Goal: Task Accomplishment & Management: Complete application form

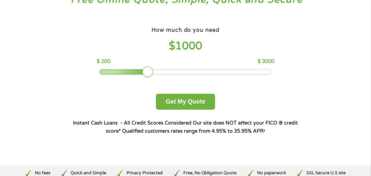
scroll to position [68, 0]
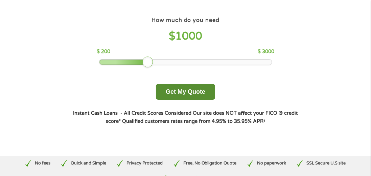
click at [184, 92] on button "Get My Quote" at bounding box center [185, 92] width 59 height 16
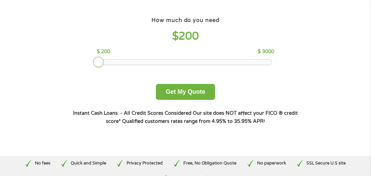
drag, startPoint x: 145, startPoint y: 61, endPoint x: 86, endPoint y: 62, distance: 59.2
click at [86, 62] on div "How much do you need $ 200 $ 200 $ 3000 Get My Quote" at bounding box center [185, 57] width 237 height 85
click at [178, 92] on button "Get My Quote" at bounding box center [185, 92] width 59 height 16
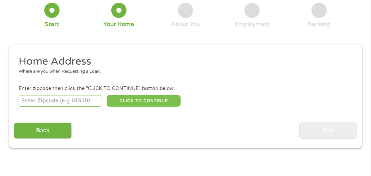
scroll to position [50, 0]
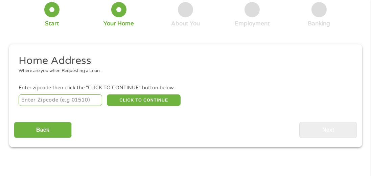
click at [71, 98] on input "number" at bounding box center [61, 99] width 84 height 11
type input "62420"
select select "Illinois"
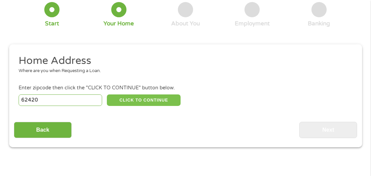
click at [126, 100] on button "CLICK TO CONTINUE" at bounding box center [144, 99] width 74 height 11
type input "62420"
type input "Casey"
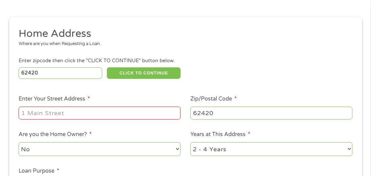
scroll to position [78, 0]
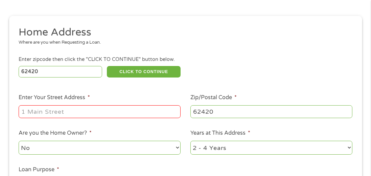
click at [125, 114] on input "Enter Your Street Address *" at bounding box center [100, 111] width 162 height 13
type input "10573 North 305th Street"
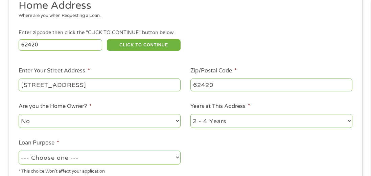
scroll to position [106, 0]
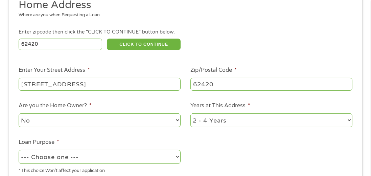
click at [116, 122] on select "No Yes" at bounding box center [100, 120] width 162 height 14
select select "yes"
click at [19, 114] on select "No Yes" at bounding box center [100, 120] width 162 height 14
click at [205, 120] on select "1 Year or less 1 - 2 Years 2 - 4 Years Over 4 Years" at bounding box center [271, 120] width 162 height 14
select select "60months"
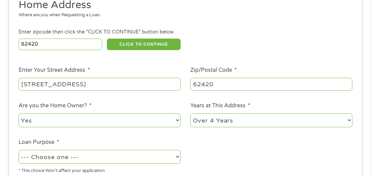
click at [190, 114] on select "1 Year or less 1 - 2 Years 2 - 4 Years Over 4 Years" at bounding box center [271, 120] width 162 height 14
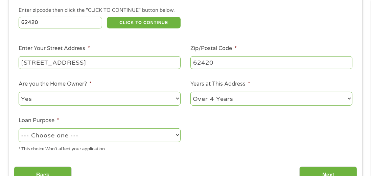
scroll to position [128, 0]
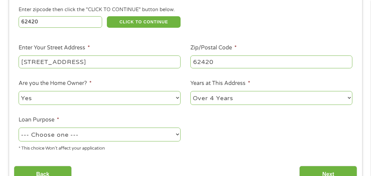
click at [163, 133] on select "--- Choose one --- Pay Bills Debt Consolidation Home Improvement Major Purchase…" at bounding box center [100, 135] width 162 height 14
select select "shorttermcash"
click at [19, 128] on select "--- Choose one --- Pay Bills Debt Consolidation Home Improvement Major Purchase…" at bounding box center [100, 135] width 162 height 14
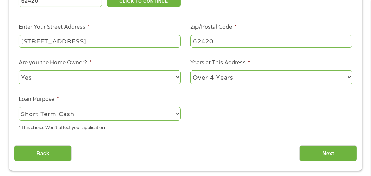
scroll to position [166, 0]
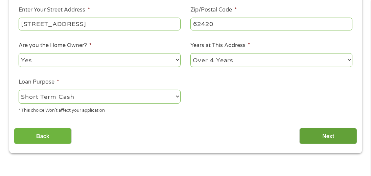
click at [325, 135] on input "Next" at bounding box center [328, 136] width 58 height 17
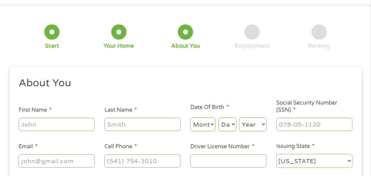
scroll to position [45, 0]
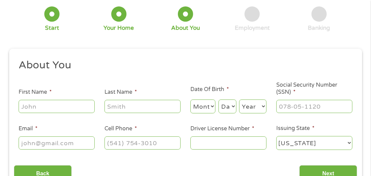
click at [68, 106] on input "First Name *" at bounding box center [57, 106] width 76 height 13
type input "Lacey"
type input "Hartman"
type input "lhartman@mchsi.com"
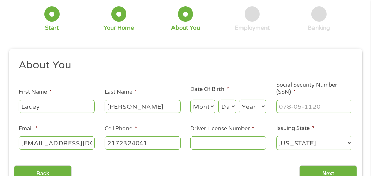
type input "(217) 232-4041"
click at [201, 107] on select "Month 1 2 3 4 5 6 7 8 9 10 11 12" at bounding box center [202, 106] width 25 height 14
select select "12"
click at [190, 100] on select "Month 1 2 3 4 5 6 7 8 9 10 11 12" at bounding box center [202, 106] width 25 height 14
click at [230, 106] on select "Day 1 2 3 4 5 6 7 8 9 10 11 12 13 14 15 16 17 18 19 20 21 22 23 24 25 26 27 28 …" at bounding box center [227, 106] width 18 height 14
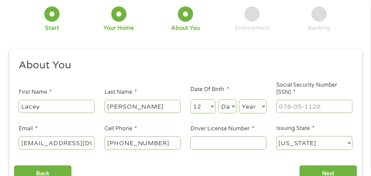
select select "21"
click at [218, 100] on select "Day 1 2 3 4 5 6 7 8 9 10 11 12 13 14 15 16 17 18 19 20 21 22 23 24 25 26 27 28 …" at bounding box center [227, 106] width 18 height 14
click at [251, 104] on select "Year 2007 2006 2005 2004 2003 2002 2001 2000 1999 1998 1997 1996 1995 1994 1993…" at bounding box center [252, 106] width 27 height 14
select select "1966"
click at [239, 100] on select "Year 2007 2006 2005 2004 2003 2002 2001 2000 1999 1998 1997 1996 1995 1994 1993…" at bounding box center [252, 106] width 27 height 14
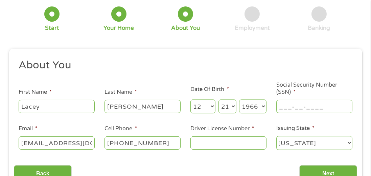
click at [290, 111] on input "___-__-____" at bounding box center [314, 106] width 76 height 13
type input "306-64-7701"
click at [230, 143] on input "Driver License Number *" at bounding box center [228, 142] width 76 height 13
click at [118, 15] on div at bounding box center [118, 13] width 15 height 15
click at [51, 15] on div at bounding box center [51, 13] width 15 height 15
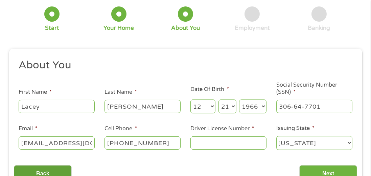
click at [41, 170] on input "Back" at bounding box center [43, 173] width 58 height 17
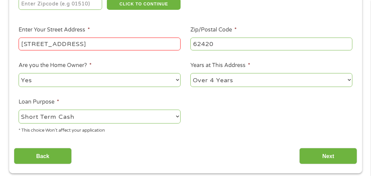
scroll to position [146, 0]
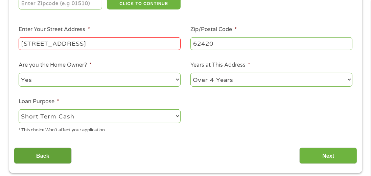
click at [50, 159] on input "Back" at bounding box center [43, 155] width 58 height 17
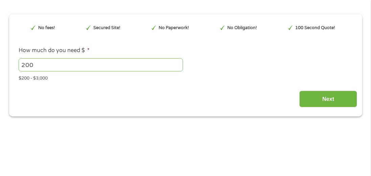
scroll to position [0, 0]
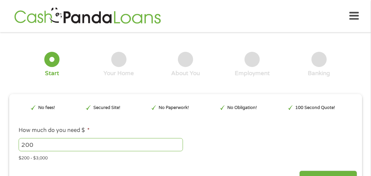
click at [53, 146] on input "200" at bounding box center [101, 144] width 164 height 13
type input "2"
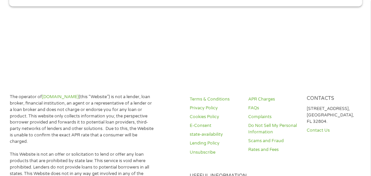
scroll to position [97, 0]
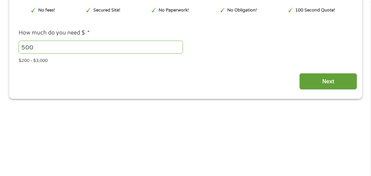
type input "500"
click at [327, 83] on input "Next" at bounding box center [328, 81] width 58 height 17
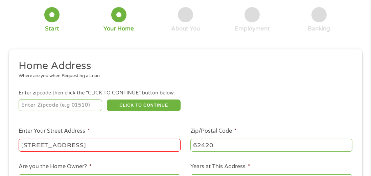
scroll to position [46, 0]
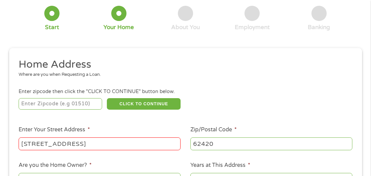
click at [61, 103] on input "number" at bounding box center [61, 103] width 84 height 11
type input "62420"
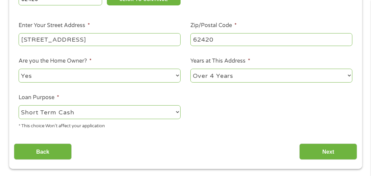
scroll to position [152, 0]
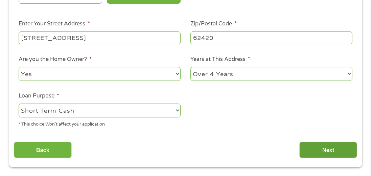
click at [315, 148] on input "Next" at bounding box center [328, 150] width 58 height 17
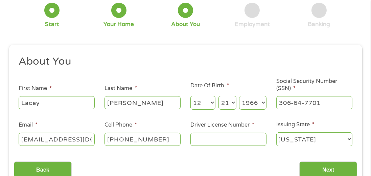
scroll to position [49, 0]
click at [206, 140] on input "Driver License Number *" at bounding box center [228, 139] width 76 height 13
click at [214, 135] on input "H63552766362" at bounding box center [228, 139] width 76 height 13
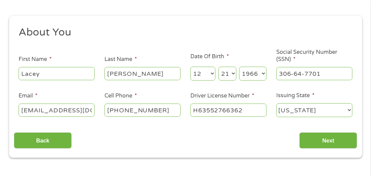
scroll to position [92, 0]
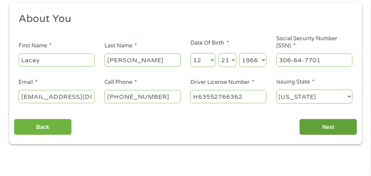
type input "H63552766362"
click at [332, 128] on input "Next" at bounding box center [328, 127] width 58 height 17
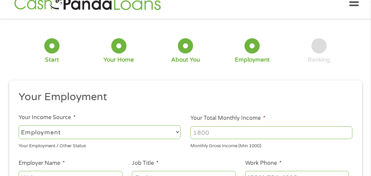
scroll to position [0, 0]
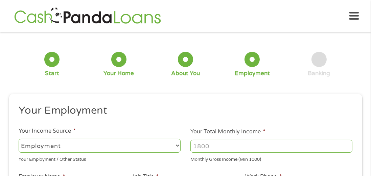
click at [134, 149] on select "--- Choose one --- Employment Self Employed Benefits" at bounding box center [100, 146] width 162 height 14
select select "selfEmployed"
click at [19, 139] on select "--- Choose one --- Employment Self Employed Benefits" at bounding box center [100, 146] width 162 height 14
click at [228, 148] on input "Your Total Monthly Income *" at bounding box center [271, 146] width 162 height 13
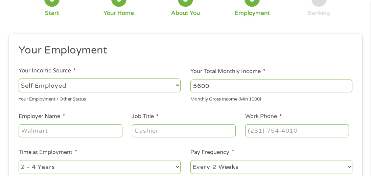
scroll to position [65, 0]
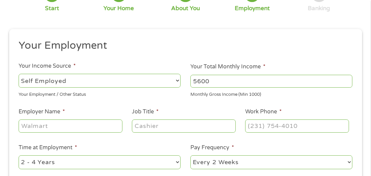
type input "5600"
click at [86, 128] on input "Employer Name *" at bounding box center [70, 125] width 103 height 13
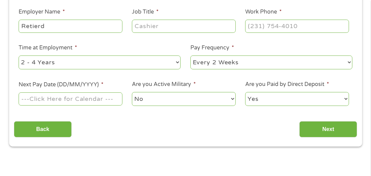
scroll to position [165, 0]
type input "Retierd"
click at [236, 65] on select "--- Choose one --- Every 2 Weeks Every Week Monthly Semi-Monthly" at bounding box center [271, 62] width 162 height 14
select select "semimonthly"
click at [190, 55] on select "--- Choose one --- Every 2 Weeks Every Week Monthly Semi-Monthly" at bounding box center [271, 62] width 162 height 14
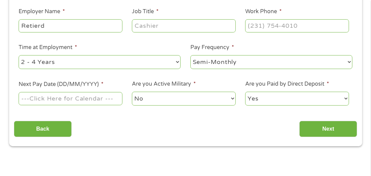
click at [86, 99] on input "Next Pay Date (DD/MM/YYYY) *" at bounding box center [70, 98] width 103 height 13
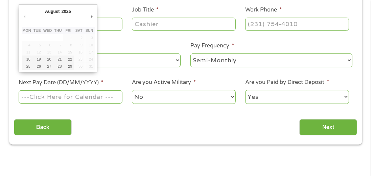
scroll to position [157, 0]
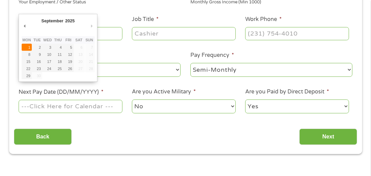
type input "01/09/2025"
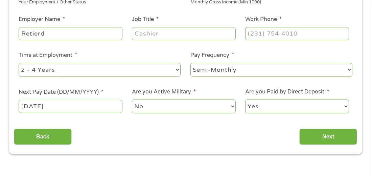
click at [159, 108] on select "No Yes" at bounding box center [183, 106] width 103 height 14
click at [271, 103] on select "Yes No" at bounding box center [296, 106] width 103 height 14
click at [245, 100] on select "Yes No" at bounding box center [296, 106] width 103 height 14
click at [329, 137] on input "Next" at bounding box center [328, 137] width 58 height 17
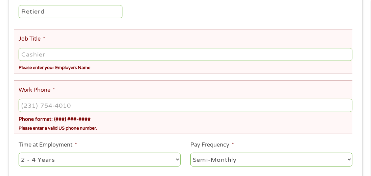
scroll to position [213, 0]
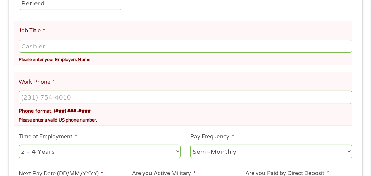
click at [120, 49] on input "Job Title *" at bounding box center [185, 46] width 333 height 13
type input "t"
click at [114, 96] on input "(___) ___-____" at bounding box center [185, 97] width 333 height 13
type input "(217) 382-4004"
click at [52, 47] on input "Job Title *" at bounding box center [185, 46] width 333 height 13
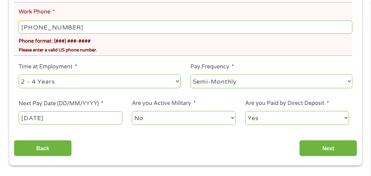
scroll to position [343, 0]
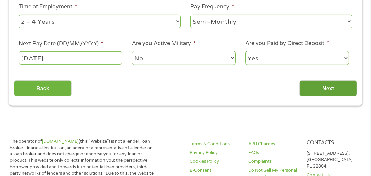
type input "Retierd"
click at [320, 93] on input "Next" at bounding box center [328, 88] width 58 height 17
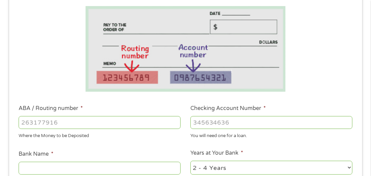
scroll to position [132, 0]
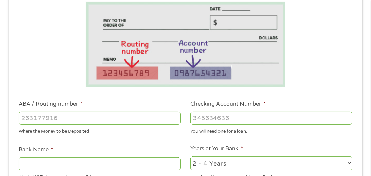
click at [96, 119] on input "ABA / Routing number *" at bounding box center [100, 118] width 162 height 13
type input "071106195"
type input "CASEY STATE BK"
type input "071106195"
click at [207, 118] on input "Checking Account Number *" at bounding box center [271, 118] width 162 height 13
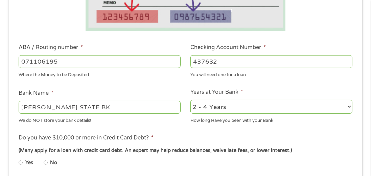
scroll to position [198, 0]
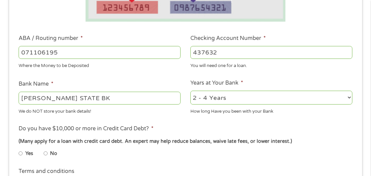
type input "437632"
click at [240, 95] on select "2 - 4 Years 6 - 12 Months 1 - 2 Years Over 4 Years" at bounding box center [271, 98] width 162 height 14
select select "60months"
click at [190, 91] on select "2 - 4 Years 6 - 12 Months 1 - 2 Years Over 4 Years" at bounding box center [271, 98] width 162 height 14
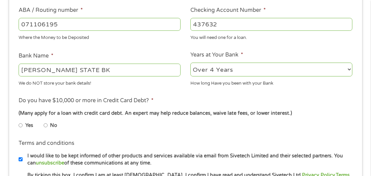
scroll to position [232, 0]
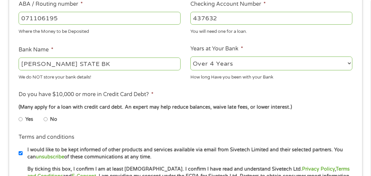
click at [19, 118] on input "Yes" at bounding box center [21, 119] width 4 height 11
radio input "true"
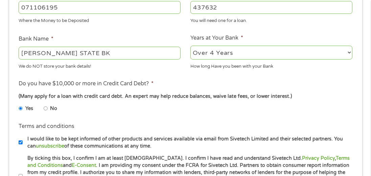
scroll to position [238, 0]
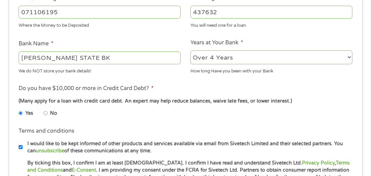
click at [46, 113] on input "No" at bounding box center [46, 113] width 4 height 11
radio input "true"
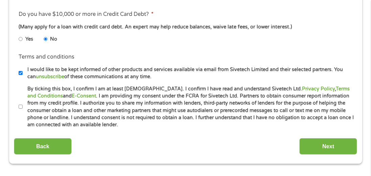
scroll to position [315, 0]
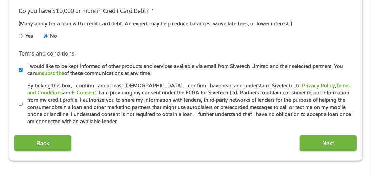
click at [20, 104] on input "By ticking this box, I confirm I am at least 18 years old. I confirm I have rea…" at bounding box center [21, 103] width 4 height 11
checkbox input "true"
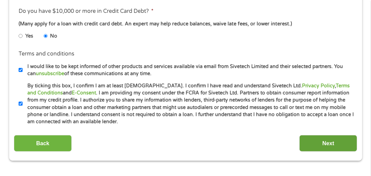
click at [344, 143] on input "Next" at bounding box center [328, 143] width 58 height 17
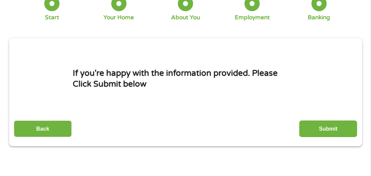
scroll to position [56, 0]
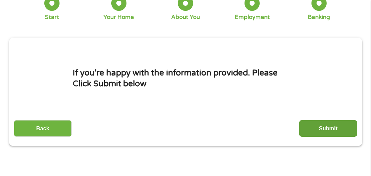
click at [351, 131] on input "Submit" at bounding box center [328, 128] width 58 height 17
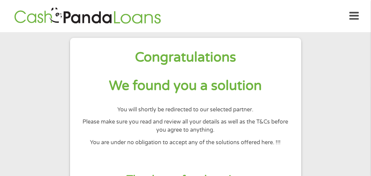
scroll to position [1, 0]
